Goal: Task Accomplishment & Management: Complete application form

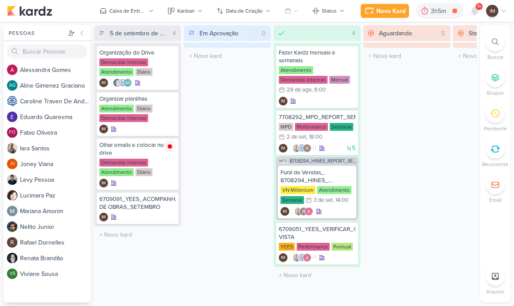
scroll to position [3, 5]
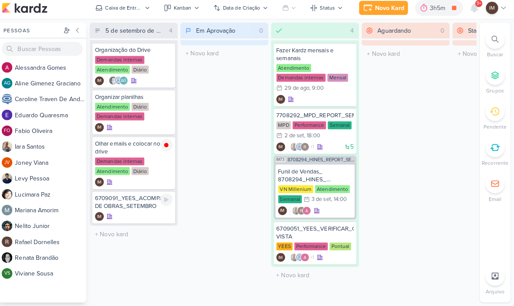
click at [151, 212] on div "IM" at bounding box center [137, 216] width 77 height 9
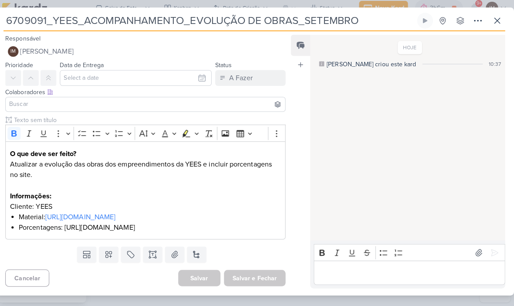
click at [108, 262] on button at bounding box center [112, 255] width 19 height 16
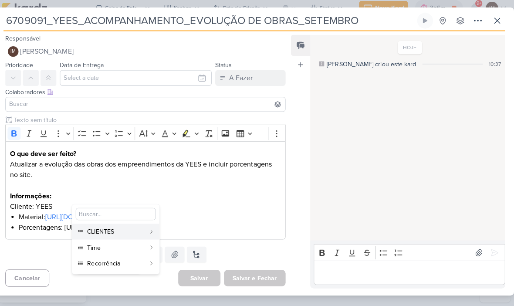
click at [141, 228] on div "CLIENTES" at bounding box center [119, 232] width 57 height 9
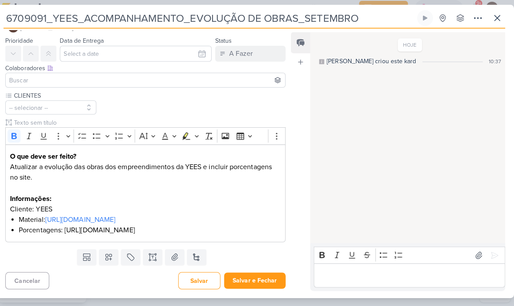
scroll to position [53, 0]
click at [110, 256] on icon at bounding box center [113, 258] width 6 height 6
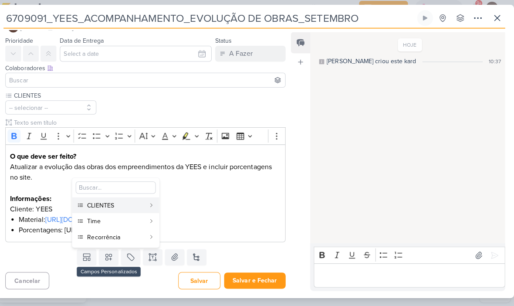
click at [135, 220] on div "Time" at bounding box center [119, 221] width 57 height 9
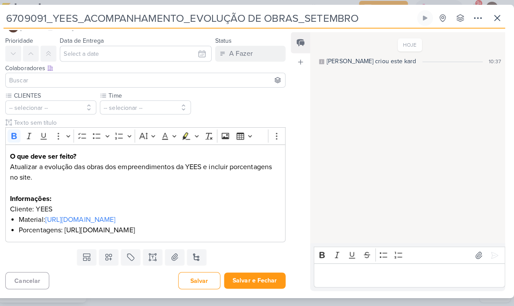
click at [108, 256] on icon at bounding box center [112, 257] width 9 height 9
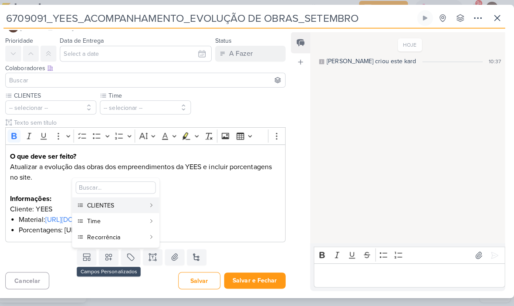
click at [121, 240] on button "Recorrência" at bounding box center [120, 237] width 86 height 16
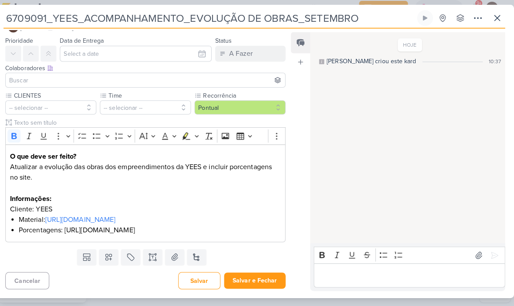
click at [79, 102] on button "-- selecionar --" at bounding box center [55, 109] width 90 height 14
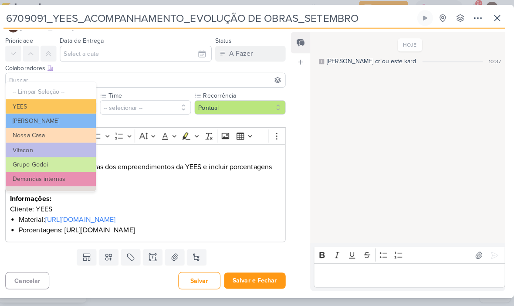
scroll to position [0, 0]
click at [80, 106] on button "YEES" at bounding box center [55, 108] width 89 height 14
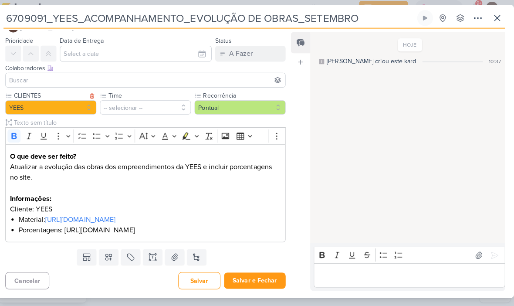
click at [141, 102] on button "-- selecionar --" at bounding box center [149, 109] width 90 height 14
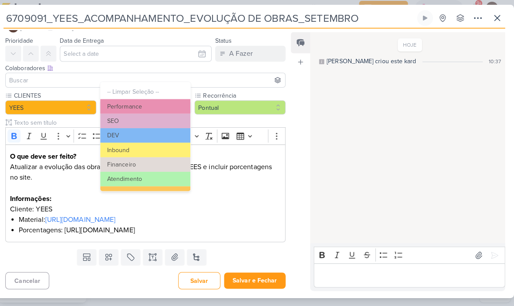
click at [165, 135] on button "DEV" at bounding box center [148, 137] width 89 height 14
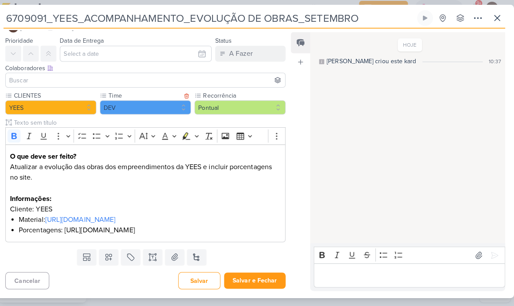
click at [231, 102] on button "Pontual" at bounding box center [243, 109] width 90 height 14
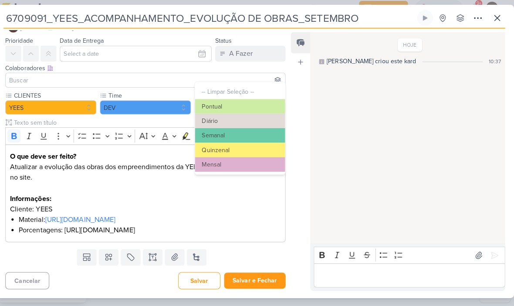
click at [252, 102] on button "Pontual" at bounding box center [243, 109] width 90 height 14
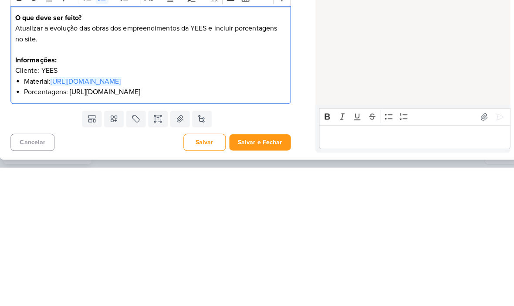
scroll to position [53, 0]
click at [300, 61] on div "Feed Atrelar email Solte o email para atrelar ao kard" at bounding box center [302, 163] width 19 height 256
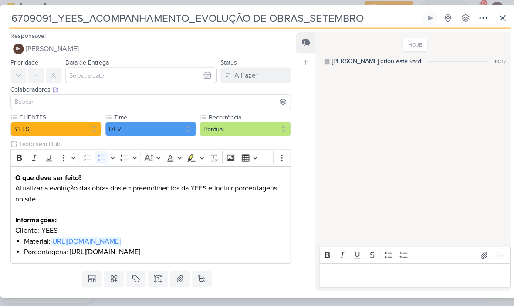
scroll to position [0, 0]
click at [204, 82] on input "text" at bounding box center [139, 78] width 150 height 16
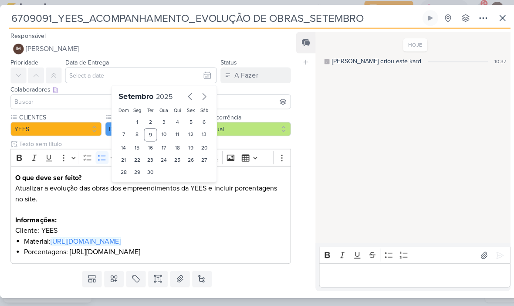
click at [187, 135] on div "12" at bounding box center [188, 136] width 13 height 13
type input "[DATE] 23:59"
click at [136, 183] on select "00 01 02 03 04 05 06 07 08 09 10 11 12 13 14 15 16 17 18 19 20 21 22 23" at bounding box center [136, 188] width 12 height 10
select select "18"
type input "[DATE] 18:59"
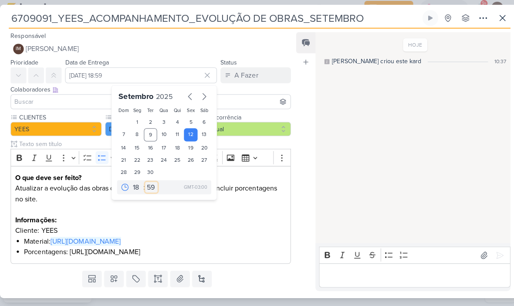
click at [150, 183] on select "00 05 10 15 20 25 30 35 40 45 50 55 59" at bounding box center [150, 188] width 12 height 10
select select "0"
type input "12 de setembro de 2025 às 18:00"
click at [78, 48] on span "[PERSON_NAME]" at bounding box center [51, 51] width 53 height 10
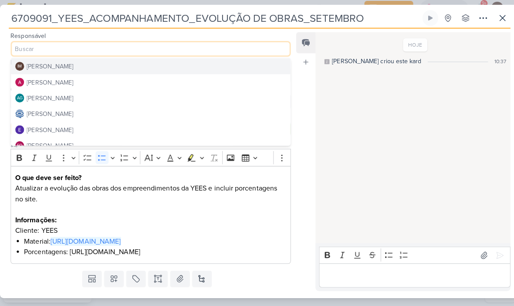
click at [141, 78] on button "[PERSON_NAME]" at bounding box center [149, 84] width 276 height 16
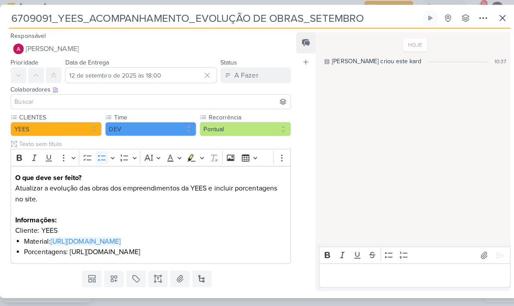
click at [137, 102] on input at bounding box center [149, 103] width 273 height 10
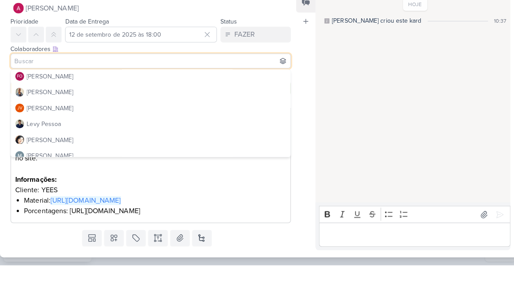
scroll to position [81, 0]
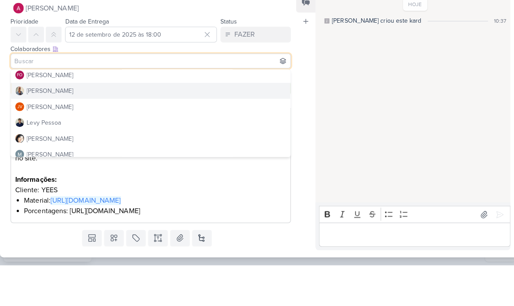
click at [161, 125] on button "[PERSON_NAME]" at bounding box center [149, 133] width 276 height 16
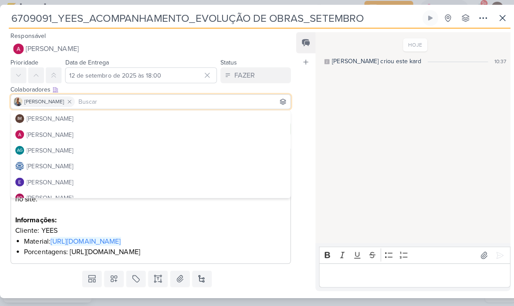
scroll to position [0, 0]
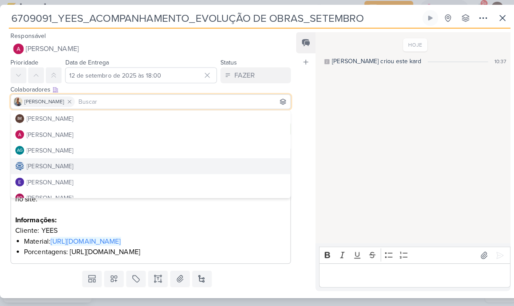
click at [145, 164] on button "[PERSON_NAME]" at bounding box center [149, 167] width 276 height 16
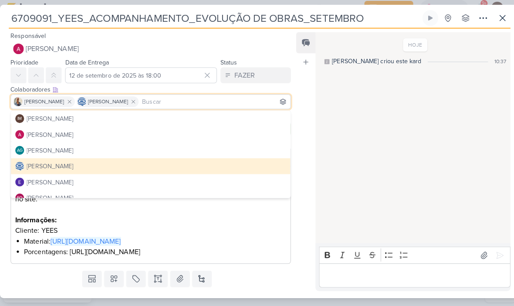
click at [300, 177] on div "Feed Atrelar email Solte o email para atrelar ao kard" at bounding box center [302, 163] width 19 height 256
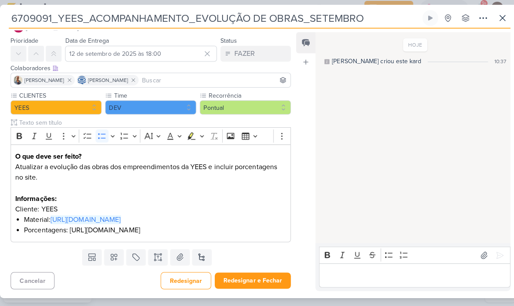
scroll to position [24, 0]
click at [259, 273] on button "Redesignar e Fechar" at bounding box center [249, 281] width 75 height 16
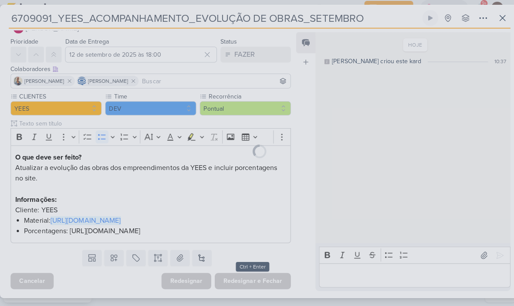
scroll to position [52, 0]
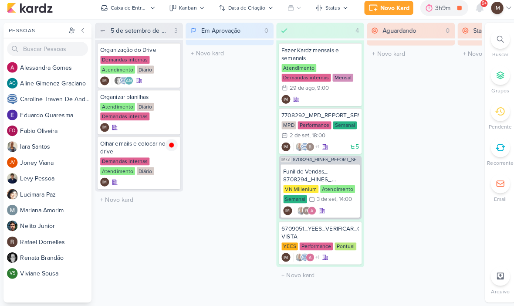
click at [387, 12] on div "Novo Kard" at bounding box center [390, 11] width 29 height 9
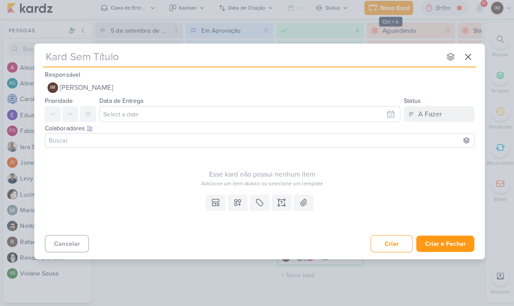
click at [139, 55] on input "text" at bounding box center [240, 59] width 394 height 16
paste input "6609091_YEES_ATUALIZAR_EVOLUÇÃO DE OBRAS_SETEMBRO"
type input "6609091_YEES_ATUALIZAR_EVOLUÇÃO DE OBRAS_SETEMBRO"
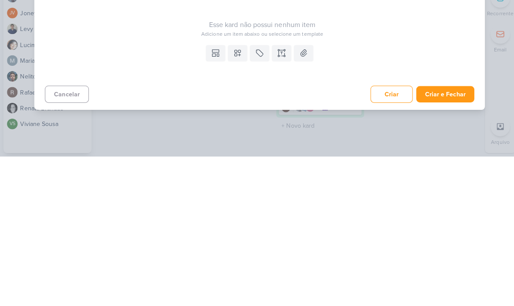
type input "6609091_YEES_ATUALIZAR_EVOLUÇÃO DE OBRAS_SETEMBRO"
click at [239, 199] on icon at bounding box center [235, 203] width 9 height 9
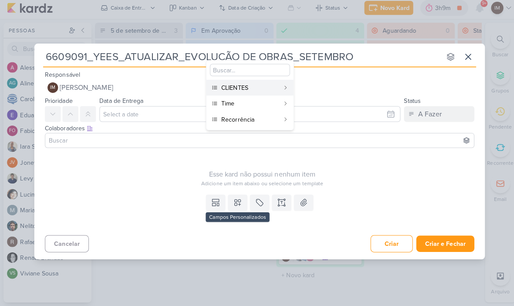
click at [271, 86] on div "CLIENTES" at bounding box center [247, 89] width 57 height 9
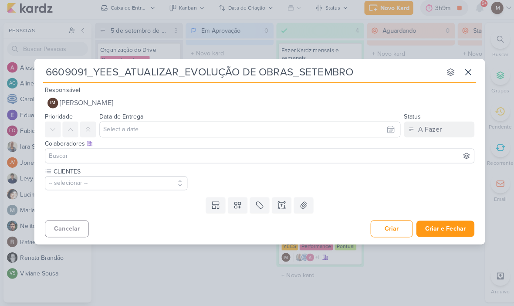
click at [234, 204] on icon at bounding box center [235, 206] width 6 height 6
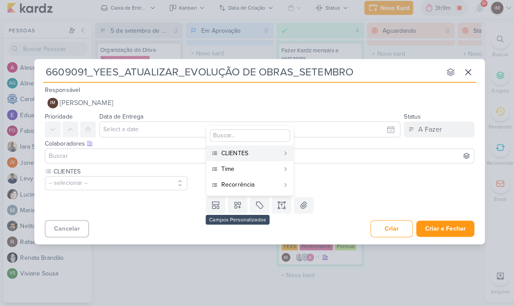
click at [248, 165] on div "Time" at bounding box center [247, 169] width 57 height 9
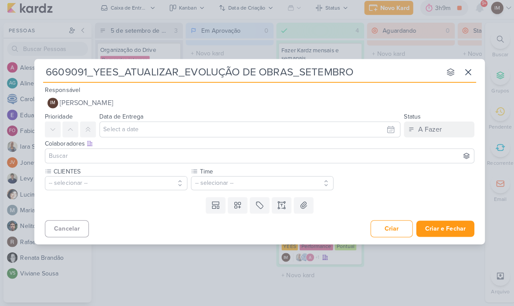
click at [237, 203] on icon at bounding box center [235, 206] width 6 height 6
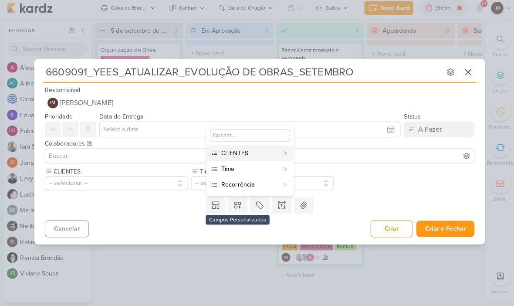
click at [262, 183] on div "Recorrência" at bounding box center [247, 185] width 57 height 9
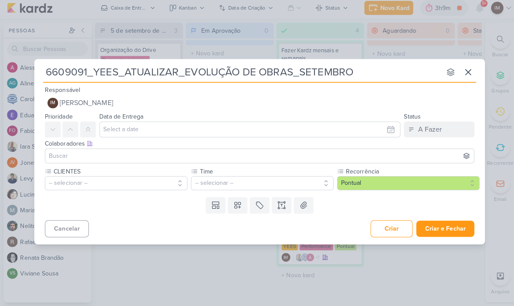
click at [169, 177] on button "-- selecionar --" at bounding box center [114, 184] width 141 height 14
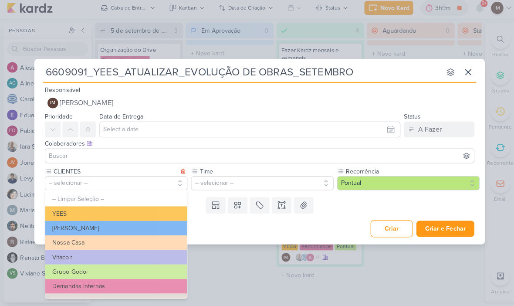
click at [153, 207] on button "YEES" at bounding box center [115, 214] width 140 height 14
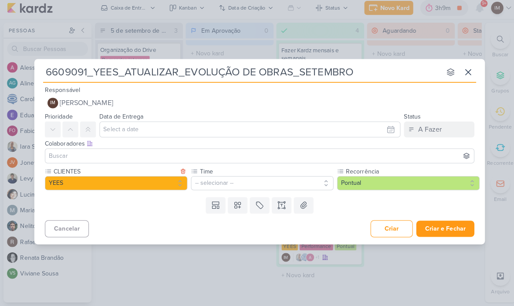
click at [229, 178] on button "-- selecionar --" at bounding box center [259, 184] width 141 height 14
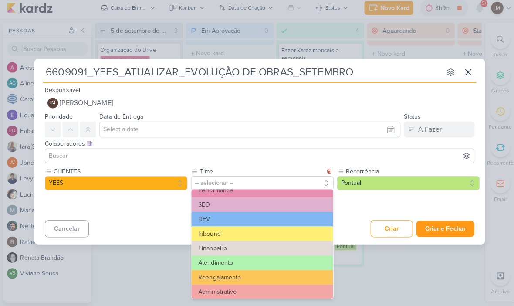
scroll to position [23, 0]
click at [254, 230] on button "Inbound" at bounding box center [259, 234] width 140 height 14
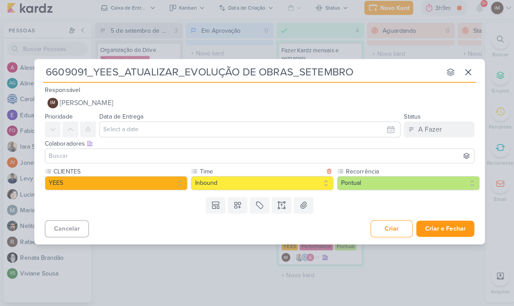
click at [279, 206] on icon at bounding box center [278, 206] width 9 height 9
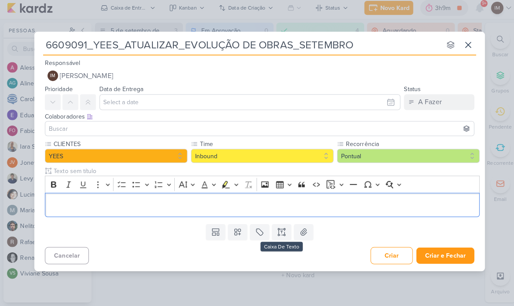
click at [278, 201] on p "Editor editing area: main" at bounding box center [259, 205] width 421 height 10
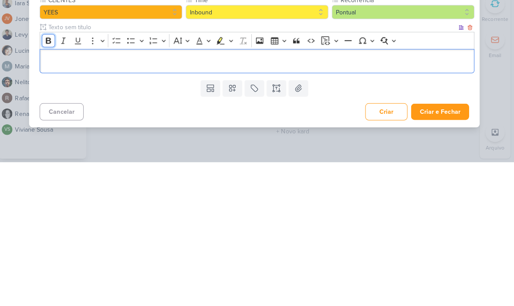
click at [50, 182] on icon "Editor toolbar" at bounding box center [52, 185] width 5 height 6
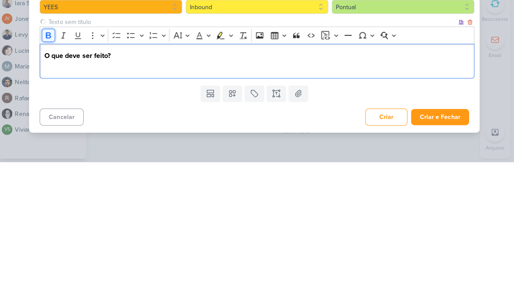
click at [49, 176] on icon "Editor toolbar" at bounding box center [53, 180] width 9 height 9
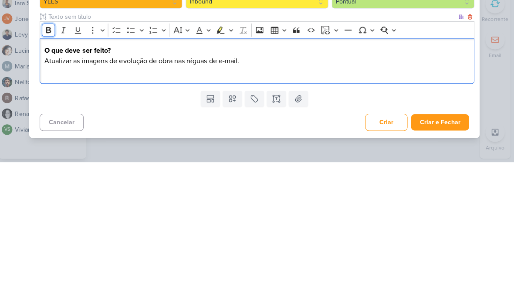
click at [50, 172] on icon "Editor toolbar" at bounding box center [52, 175] width 5 height 6
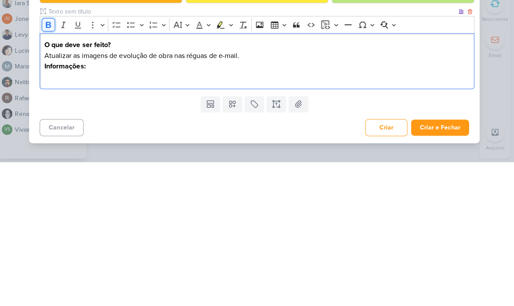
click at [50, 167] on icon "Editor toolbar" at bounding box center [52, 170] width 5 height 6
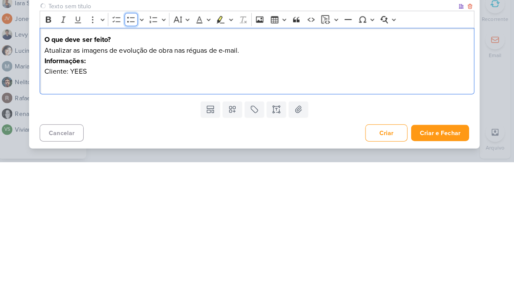
click at [131, 160] on icon "Editor toolbar" at bounding box center [135, 164] width 9 height 9
click at [2, 75] on div "6609091_YEES_ATUALIZAR_EVOLUÇÃO DE OBRAS_SETEMBRO nenhum grupo disponível esc R…" at bounding box center [257, 153] width 514 height 306
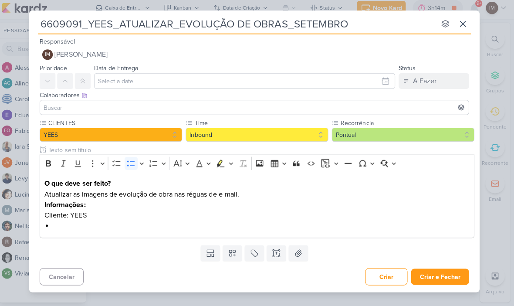
click at [64, 223] on li "Editor editing area: main" at bounding box center [264, 226] width 412 height 10
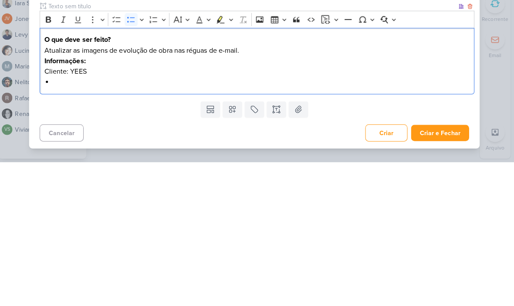
click at [73, 221] on li "Editor editing area: main" at bounding box center [264, 226] width 412 height 10
click at [60, 221] on li "Editor editing area: main" at bounding box center [264, 226] width 412 height 10
click at [58, 221] on li "Editor editing area: main" at bounding box center [264, 226] width 412 height 10
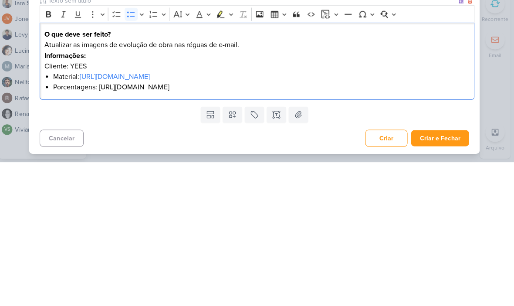
click at [64, 226] on li "Porcentagens: [URL][DOMAIN_NAME]" at bounding box center [264, 231] width 412 height 10
click at [66, 226] on li "Porcentagens: [URL][DOMAIN_NAME]" at bounding box center [264, 231] width 412 height 10
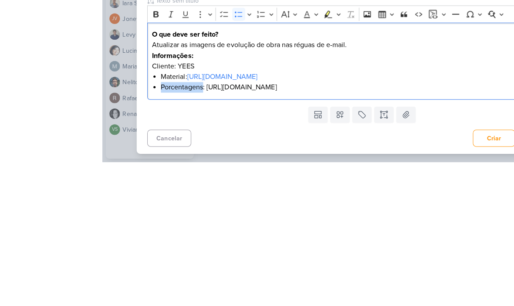
click at [183, 226] on li "Porcentagens: [URL][DOMAIN_NAME]" at bounding box center [264, 231] width 412 height 10
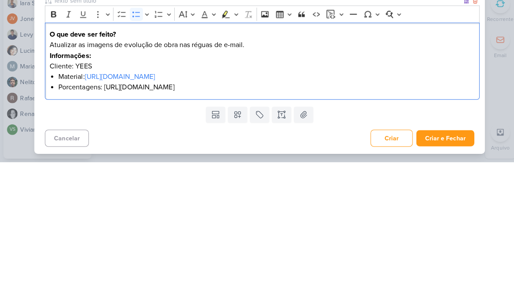
click at [366, 226] on li "Porcentagens: [URL][DOMAIN_NAME]" at bounding box center [264, 231] width 412 height 10
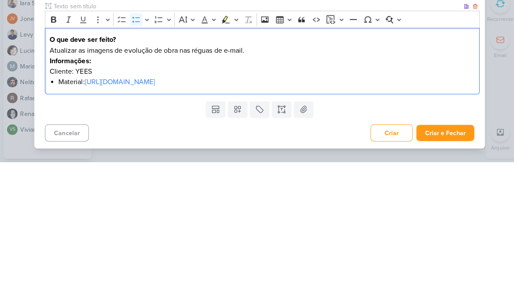
click at [152, 242] on div "Templates Campos Personalizados CLIENTES [PERSON_NAME] MPD" at bounding box center [257, 253] width 446 height 23
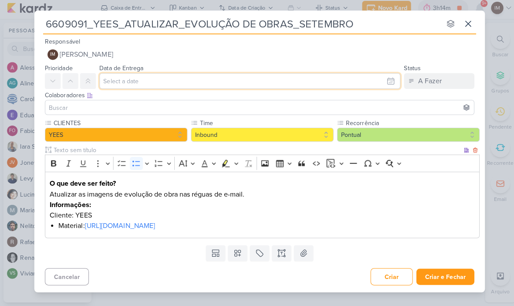
click at [380, 81] on input "text" at bounding box center [247, 83] width 298 height 16
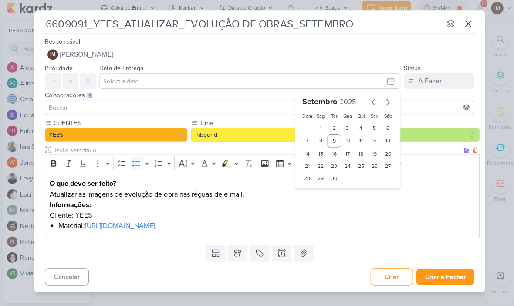
click at [369, 136] on div "12" at bounding box center [370, 142] width 13 height 13
type input "[DATE] 23:59"
click at [317, 189] on select "00 01 02 03 04 05 06 07 08 09 10 11 12 13 14 15 16 17 18 19 20 21 22 23" at bounding box center [317, 194] width 12 height 10
select select "18"
type input "[DATE] 18:59"
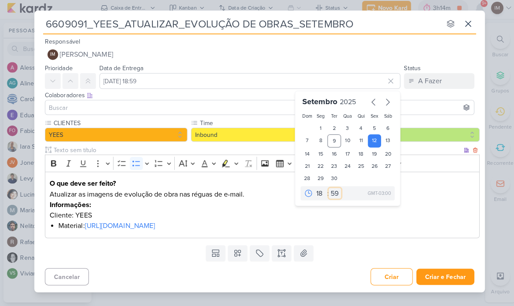
click at [332, 190] on select "00 05 10 15 20 25 30 35 40 45 50 55 59" at bounding box center [331, 194] width 12 height 10
select select "0"
type input "12 de setembro de 2025 às 18:00"
click at [72, 61] on button "IM [PERSON_NAME]" at bounding box center [256, 57] width 425 height 16
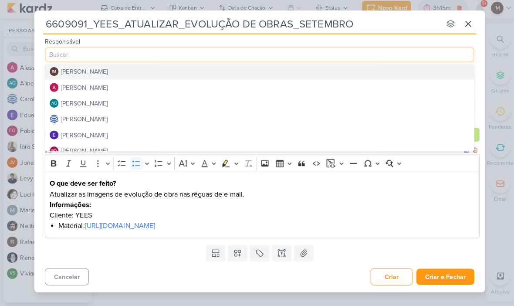
click at [306, 86] on button "[PERSON_NAME]" at bounding box center [257, 90] width 424 height 16
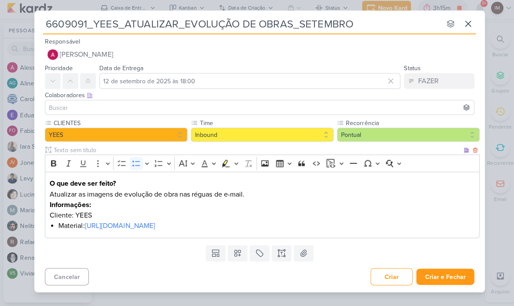
click at [310, 107] on input at bounding box center [257, 109] width 421 height 10
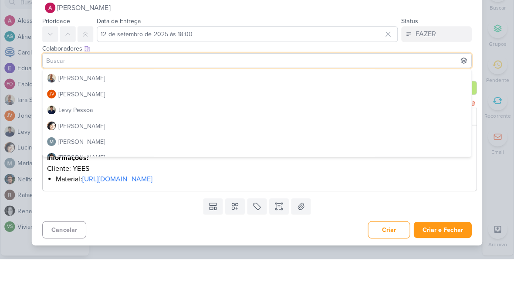
scroll to position [91, 0]
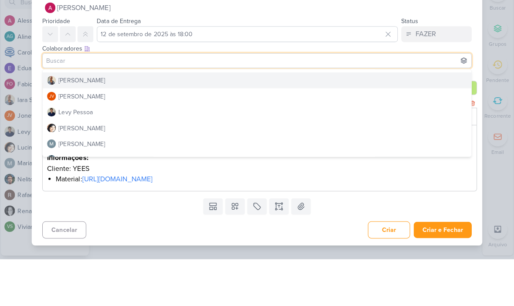
click at [61, 124] on div "[PERSON_NAME]" at bounding box center [84, 128] width 46 height 9
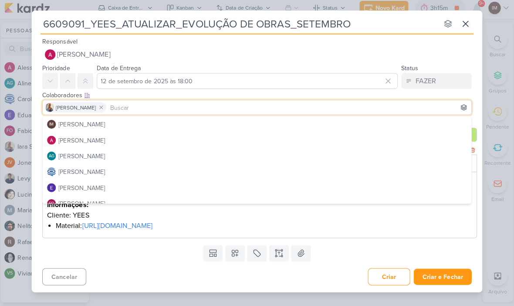
scroll to position [0, 0]
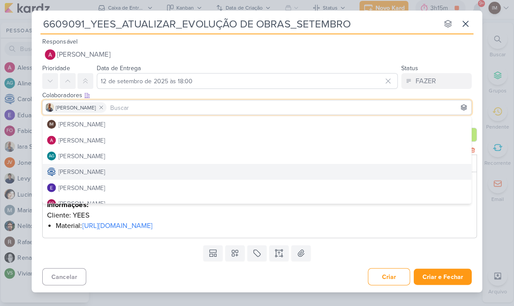
click at [62, 168] on div "[PERSON_NAME]" at bounding box center [84, 172] width 46 height 9
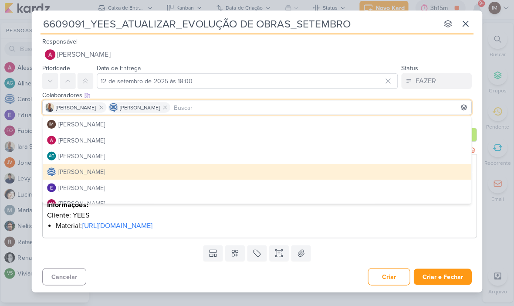
click at [161, 265] on div "Cancelar Criar Criar e Fechar Ctrl + Enter" at bounding box center [257, 276] width 446 height 22
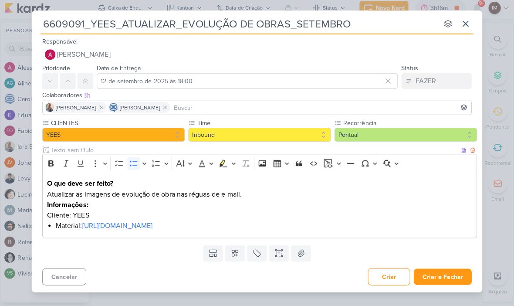
click at [437, 275] on button "Criar e Fechar" at bounding box center [440, 277] width 57 height 16
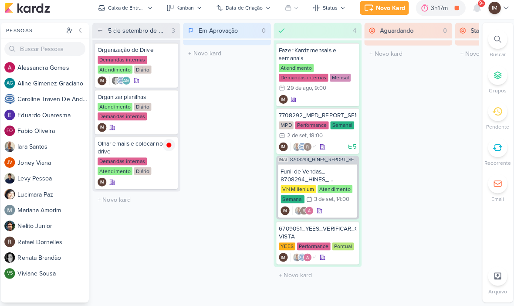
click at [141, 11] on div "Caixa de Entrada" at bounding box center [127, 11] width 37 height 8
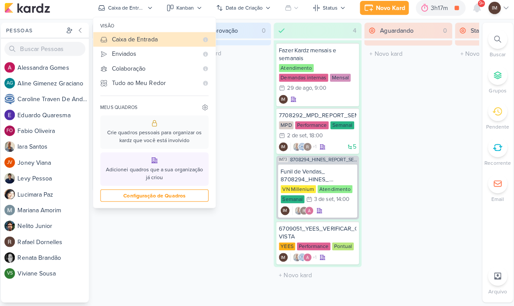
click at [176, 52] on div "Enviados" at bounding box center [155, 56] width 85 height 9
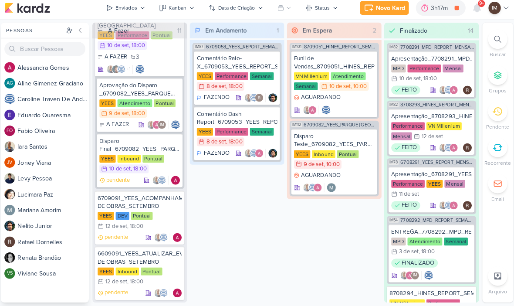
scroll to position [1606, 0]
click at [119, 255] on div "6609091_YEES_ATUALIZAR_EVOLUÇÃO DE OBRAS_SETEMBRO" at bounding box center [140, 258] width 83 height 16
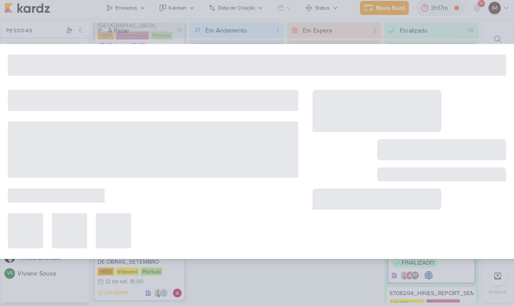
type input "6609091_YEES_ATUALIZAR_EVOLUÇÃO DE OBRAS_SETEMBRO"
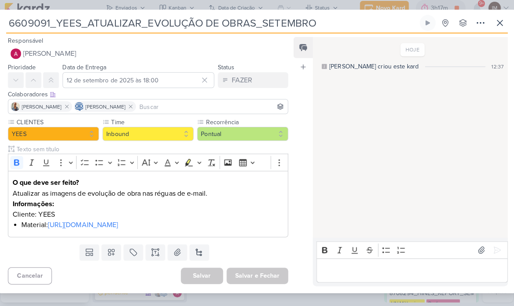
scroll to position [0, 0]
click at [475, 23] on button at bounding box center [478, 26] width 16 height 16
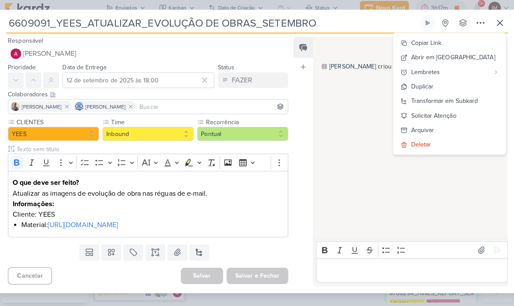
click at [472, 38] on button "Copiar Link" at bounding box center [447, 45] width 111 height 14
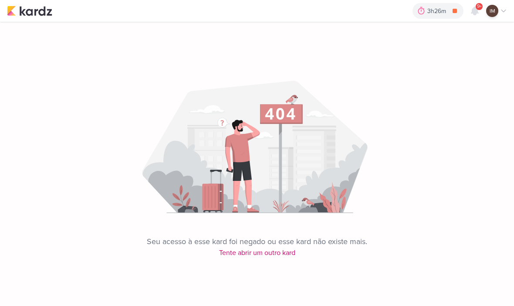
scroll to position [0, 0]
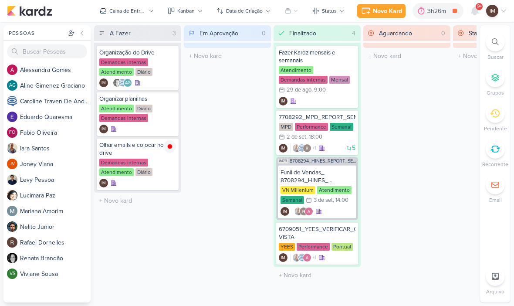
scroll to position [0, 0]
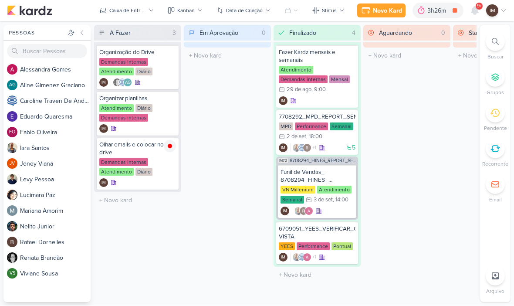
click at [131, 15] on button "Caixa de Entrada" at bounding box center [126, 11] width 64 height 14
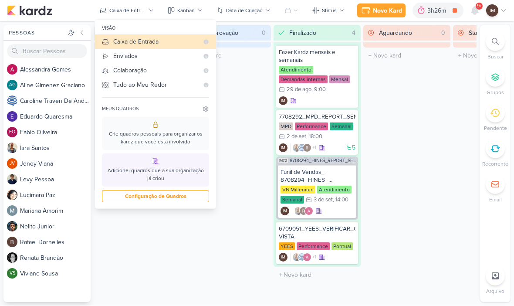
click at [110, 59] on button "Enviados" at bounding box center [155, 56] width 121 height 14
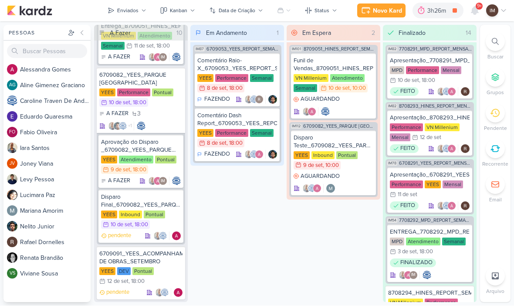
scroll to position [1551, 0]
click at [133, 256] on div "6709091_YEES_ACOMPANHAMENTO_EVOLUÇÃO DE OBRAS_SETEMBRO" at bounding box center [140, 258] width 83 height 16
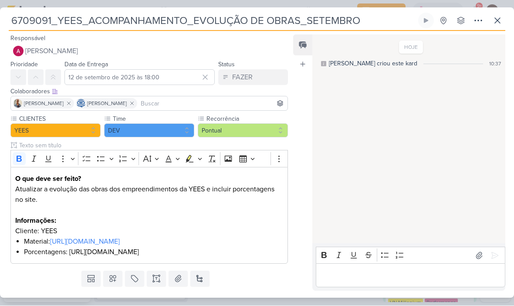
scroll to position [30, 0]
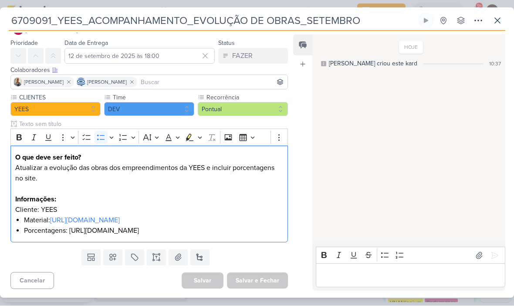
copy ul "Material: https://drive.google.com/drive/folders/1Iuz_nK2szhMzwShotexj0pb_RLoYq…"
